Goal: Information Seeking & Learning: Find specific fact

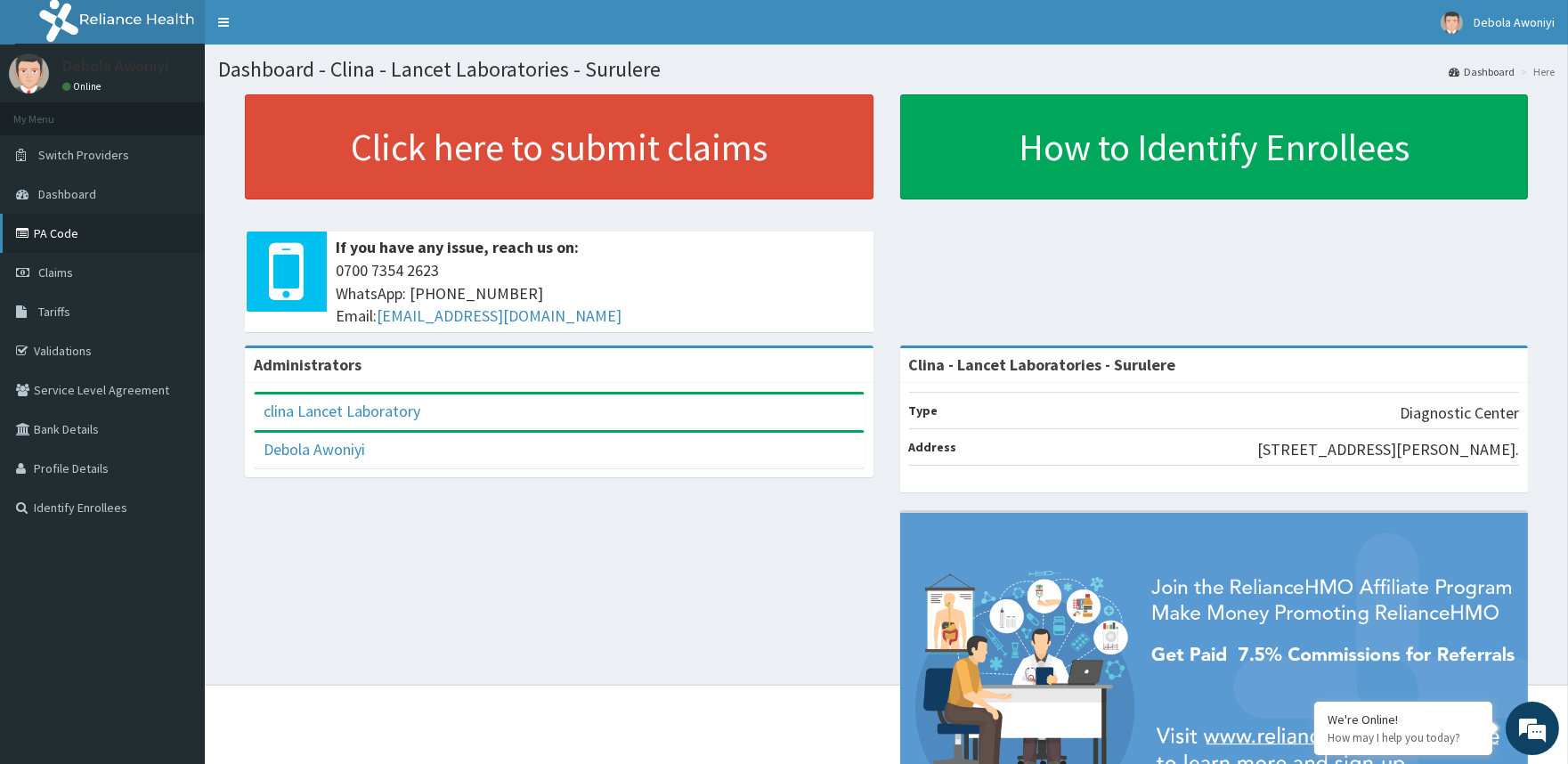
click at [59, 226] on link "PA Code" at bounding box center [102, 233] width 205 height 39
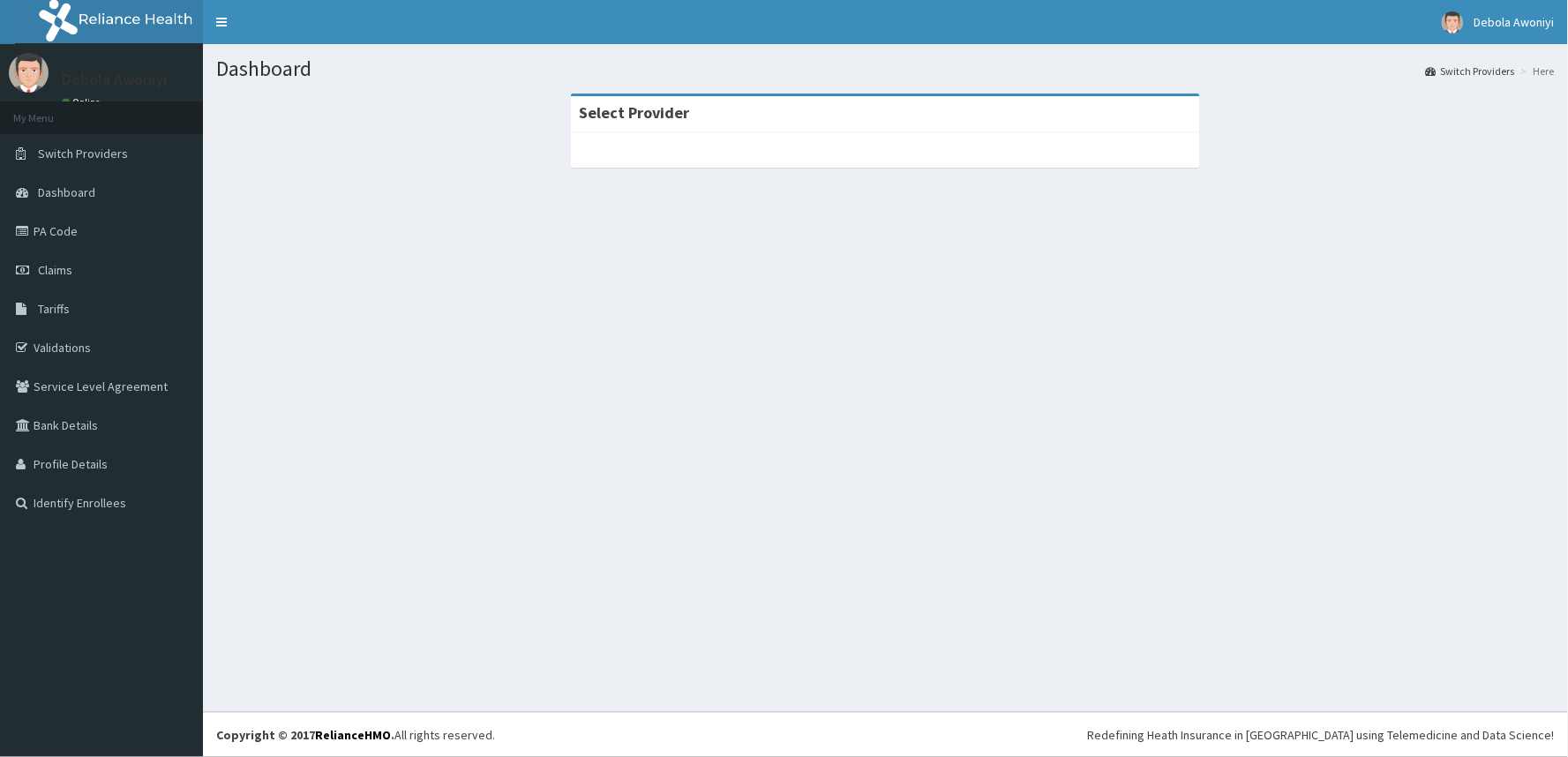
click at [46, 308] on span "Tariffs" at bounding box center [54, 309] width 32 height 16
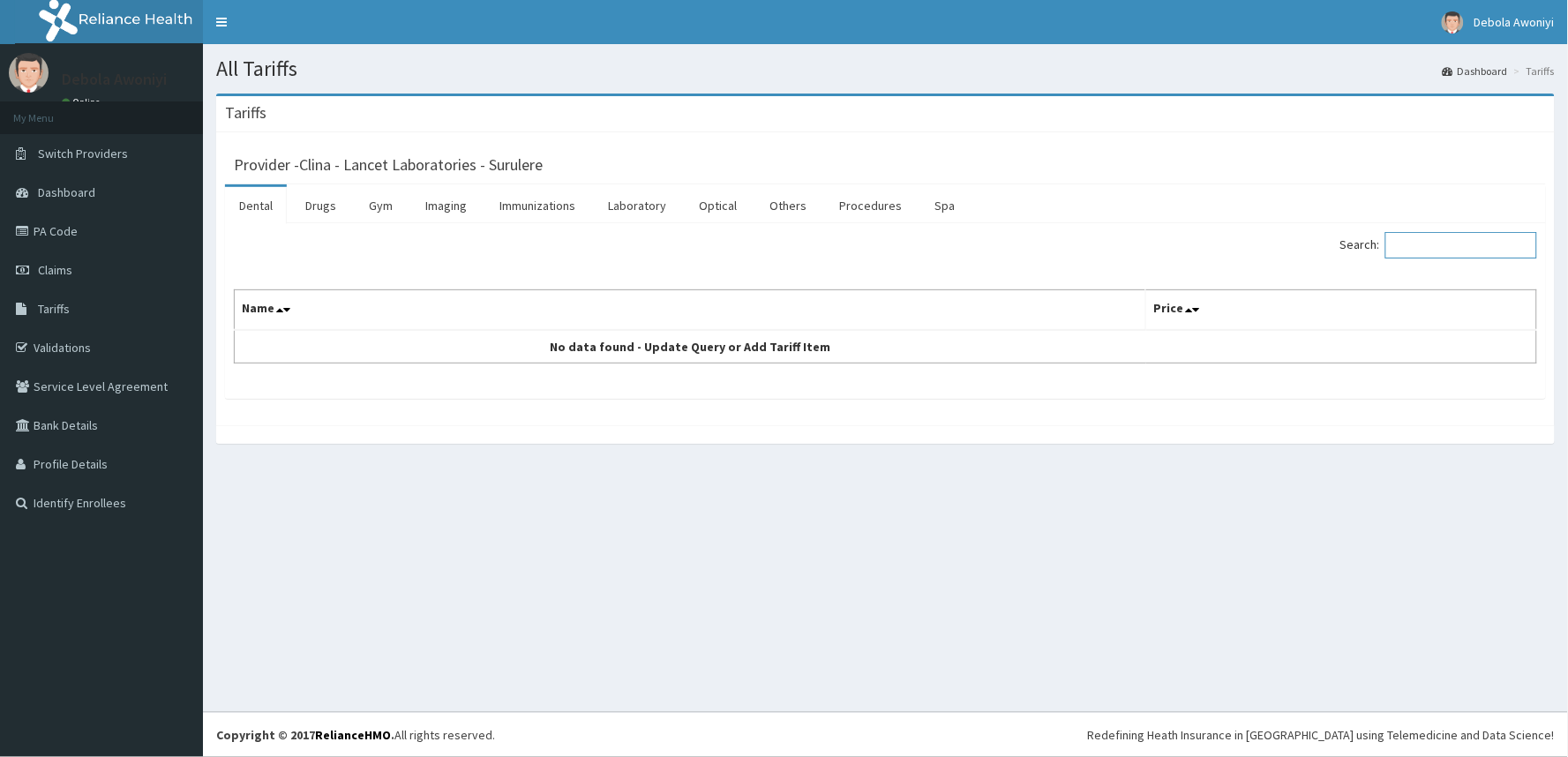
click at [1442, 242] on input "Search:" at bounding box center [1462, 244] width 152 height 27
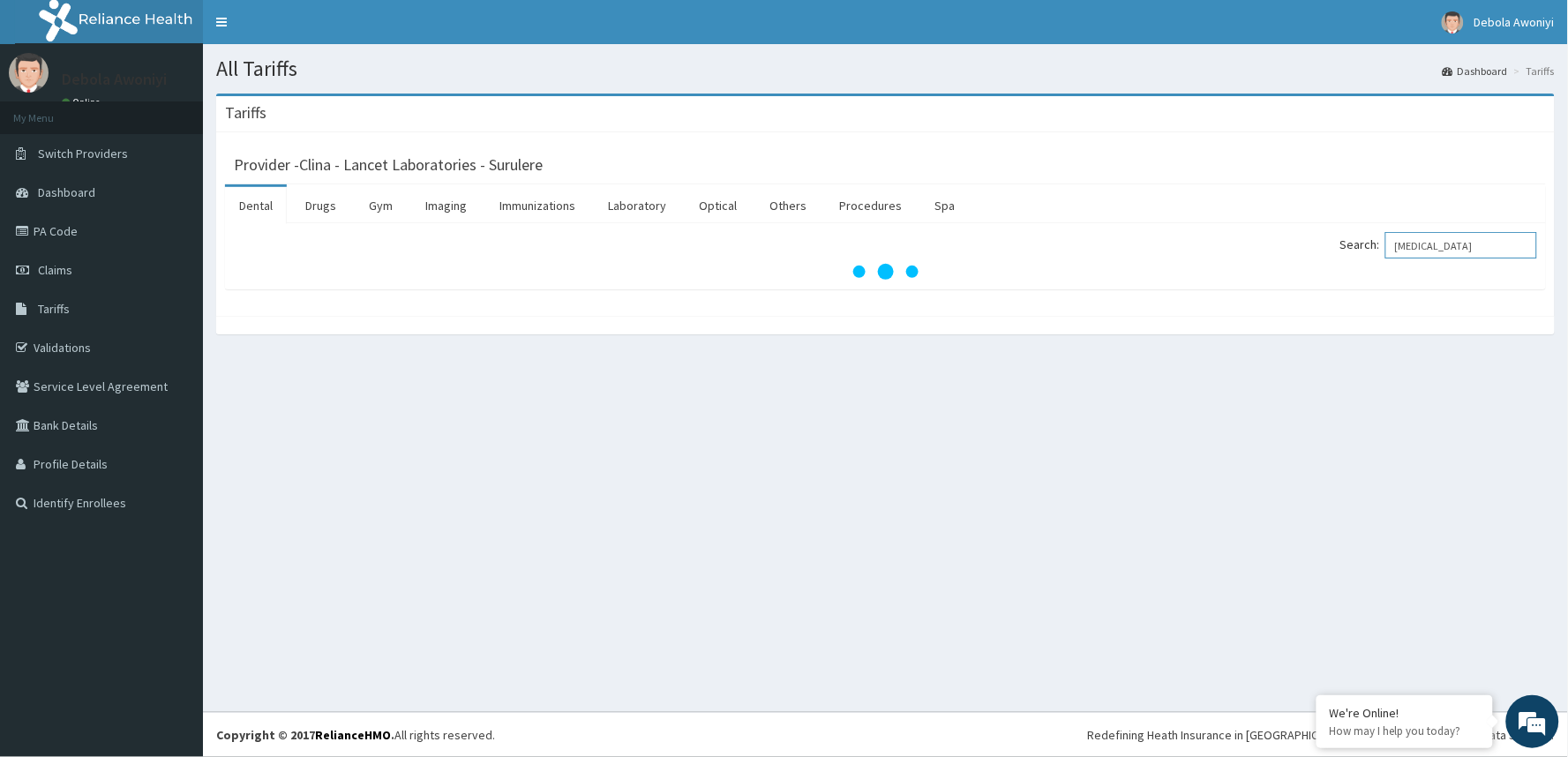
type input "[MEDICAL_DATA]"
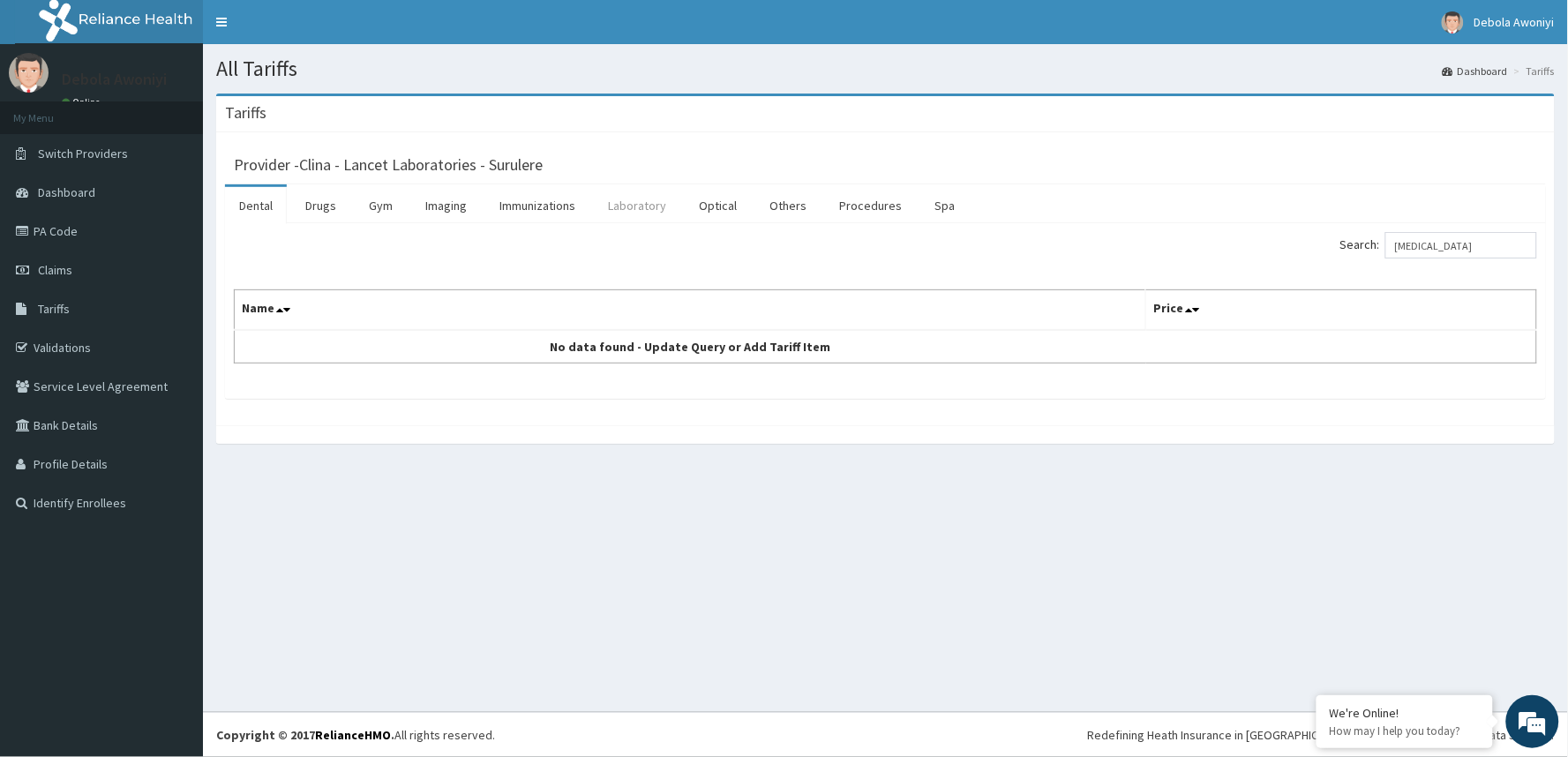
click at [650, 209] on link "Laboratory" at bounding box center [638, 206] width 87 height 37
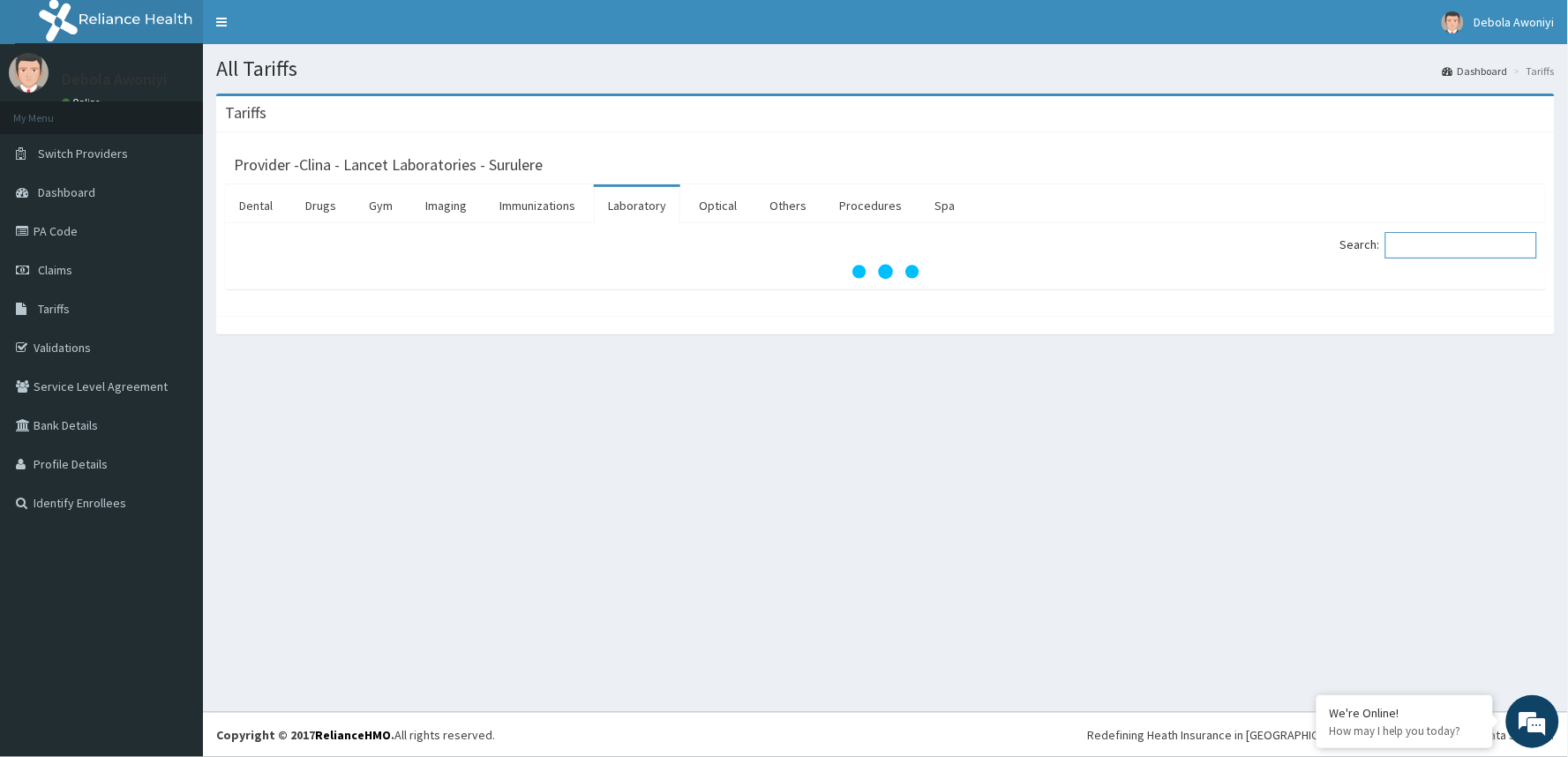
click at [1434, 241] on input "Search:" at bounding box center [1462, 244] width 152 height 27
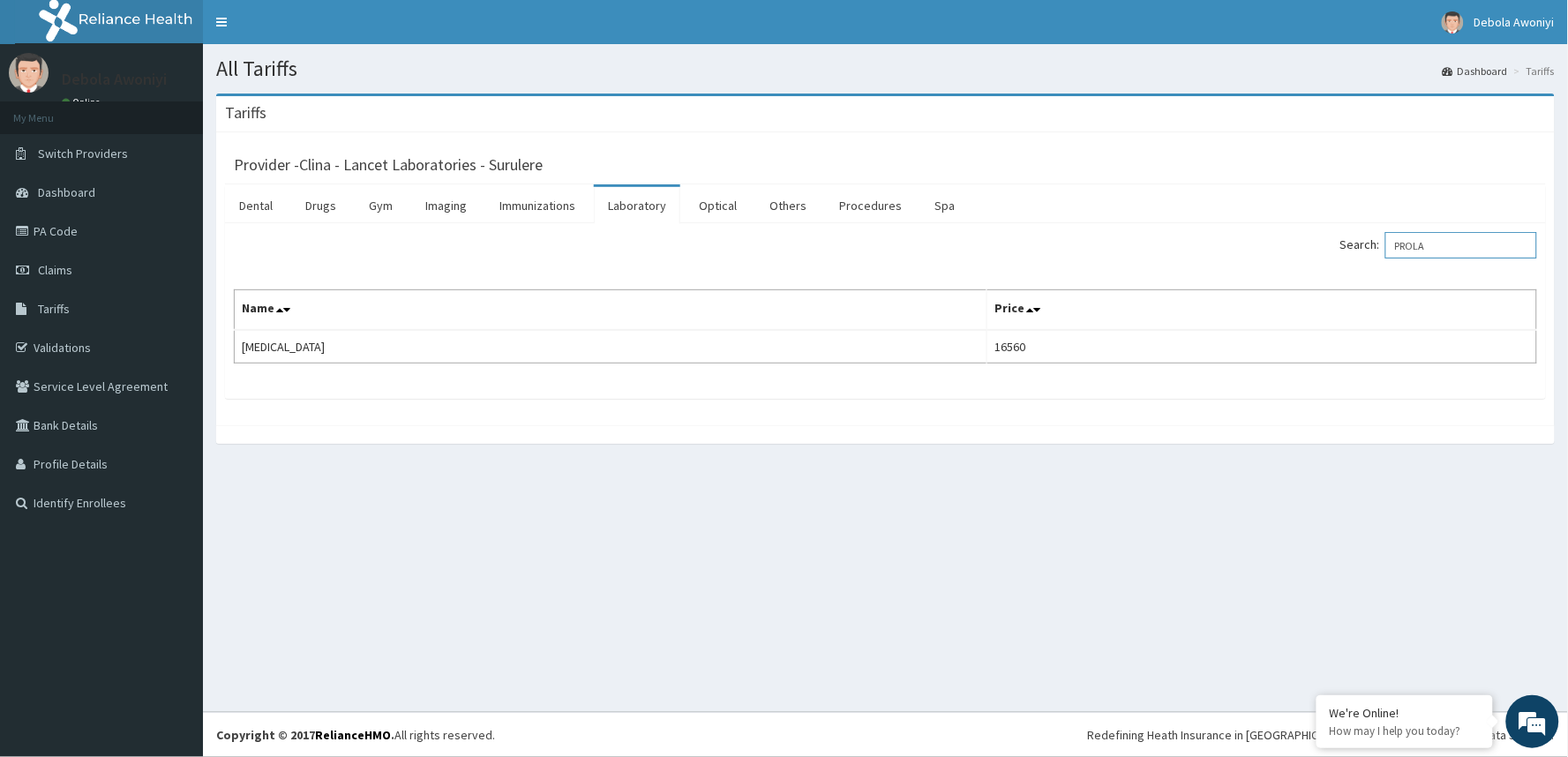
drag, startPoint x: 1478, startPoint y: 248, endPoint x: 1219, endPoint y: 277, distance: 260.6
click at [1219, 276] on div "Search: PROLA Name Price [MEDICAL_DATA] 16560" at bounding box center [885, 297] width 1303 height 131
drag, startPoint x: 1439, startPoint y: 243, endPoint x: 1398, endPoint y: 249, distance: 41.4
click at [1398, 249] on input "E2" at bounding box center [1462, 244] width 152 height 27
drag, startPoint x: 1484, startPoint y: 245, endPoint x: 1243, endPoint y: 276, distance: 243.0
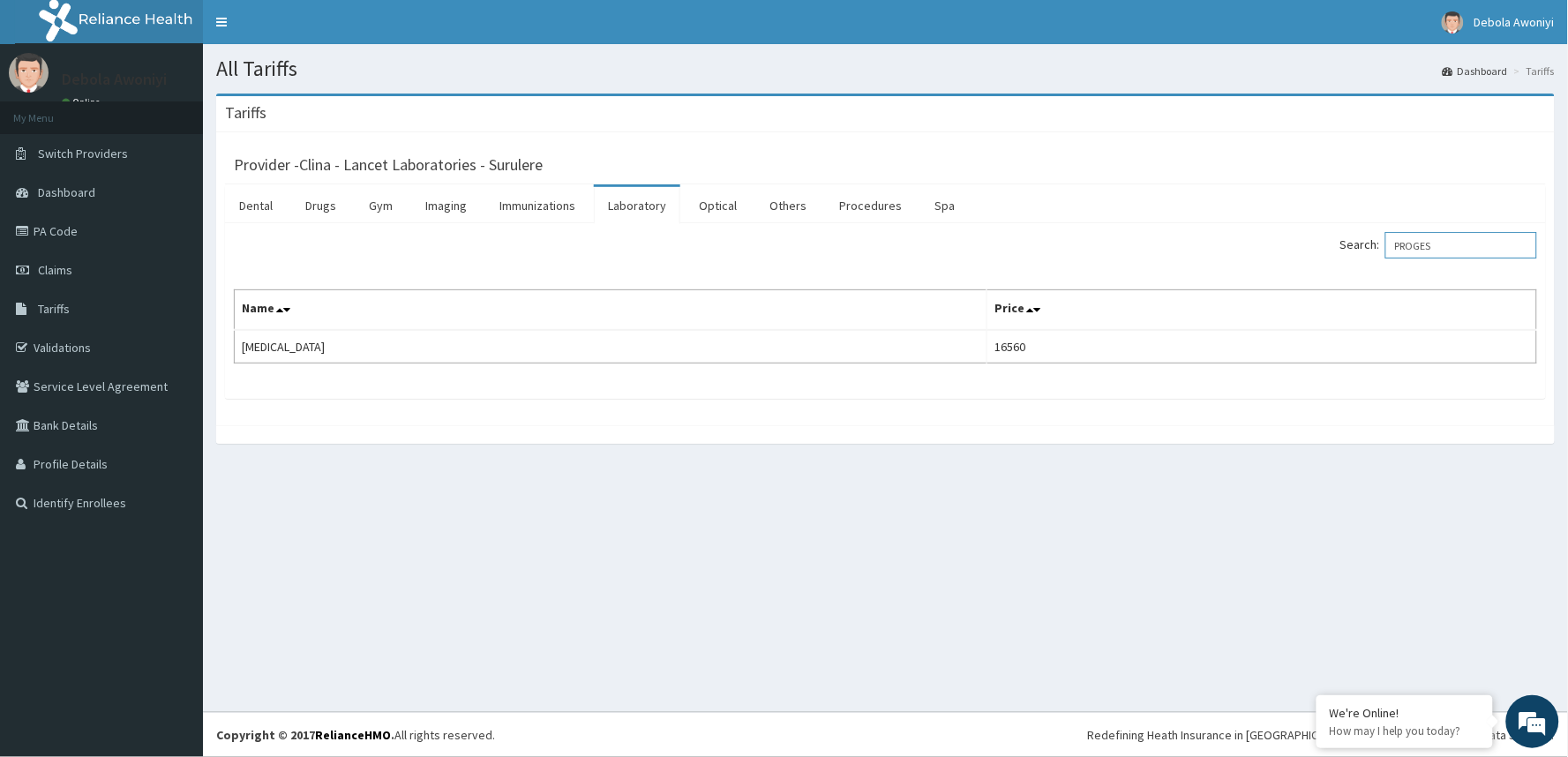
click at [1247, 277] on div "Search: PROGES Name Price [MEDICAL_DATA] 16560" at bounding box center [885, 297] width 1303 height 131
drag, startPoint x: 1479, startPoint y: 236, endPoint x: 1203, endPoint y: 233, distance: 276.0
click at [1204, 234] on div "Search: FSH" at bounding box center [1218, 246] width 639 height 31
drag, startPoint x: 1466, startPoint y: 244, endPoint x: 1274, endPoint y: 250, distance: 192.1
click at [1281, 253] on div "Search: LH" at bounding box center [1218, 246] width 639 height 31
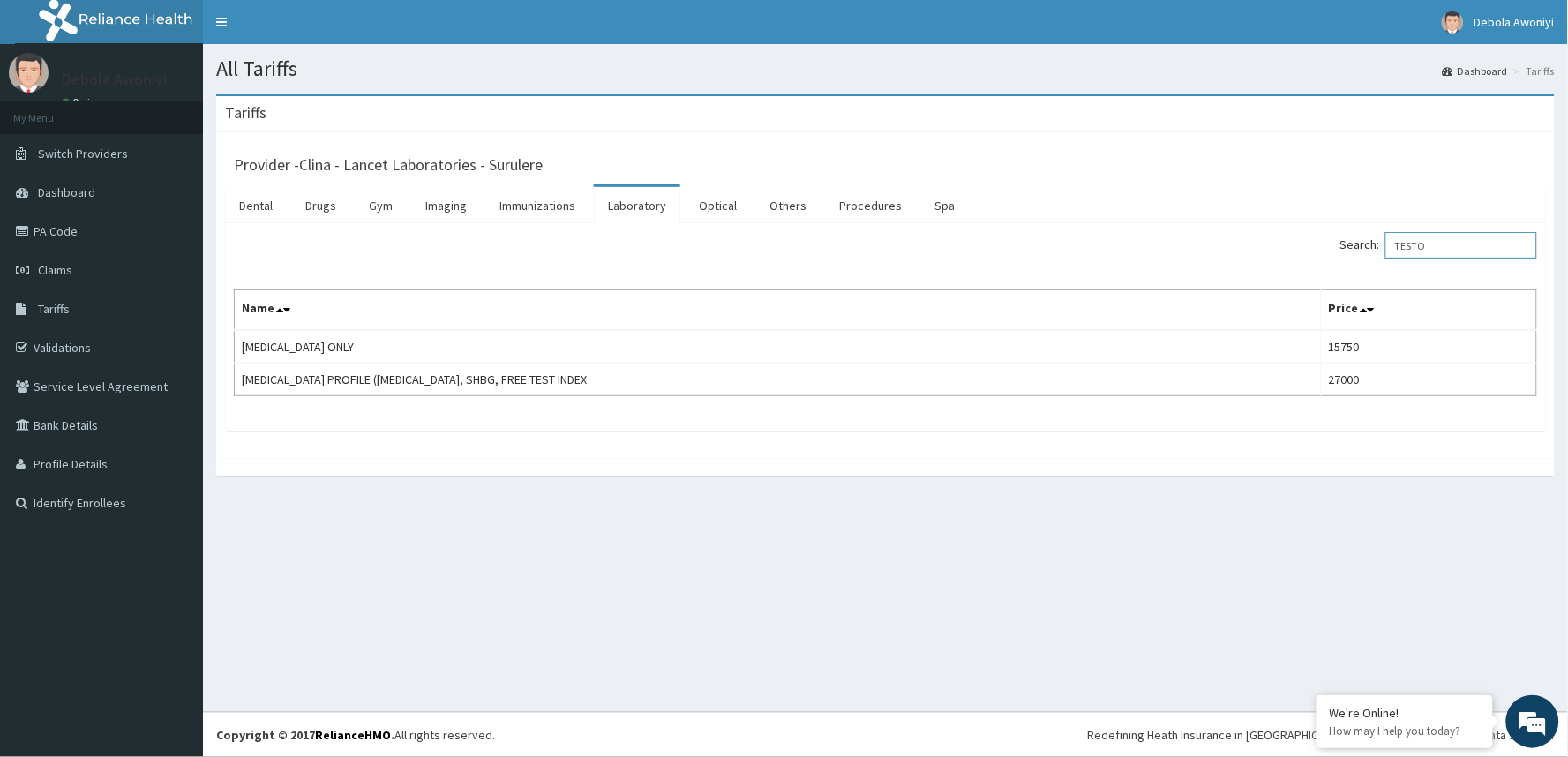
type input "TESTO"
